Goal: Navigation & Orientation: Find specific page/section

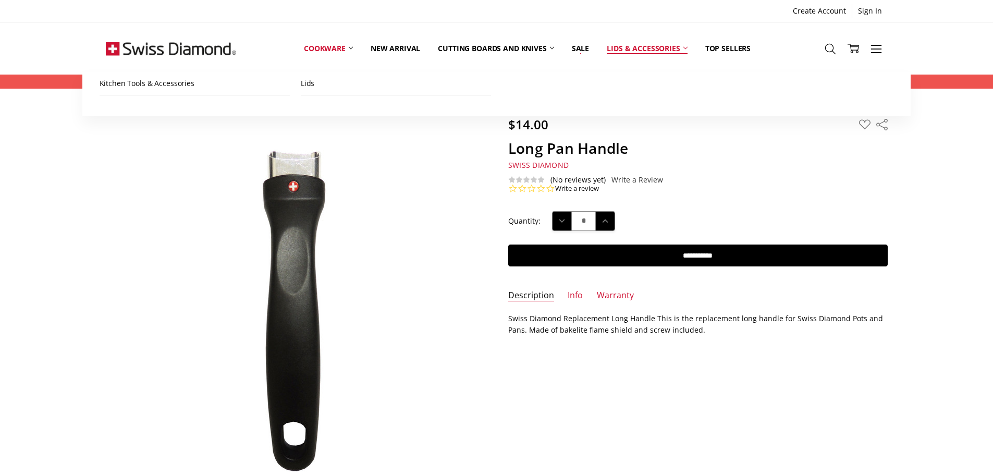
click at [659, 52] on link "Lids & Accessories" at bounding box center [647, 48] width 98 height 46
